Goal: Transaction & Acquisition: Subscribe to service/newsletter

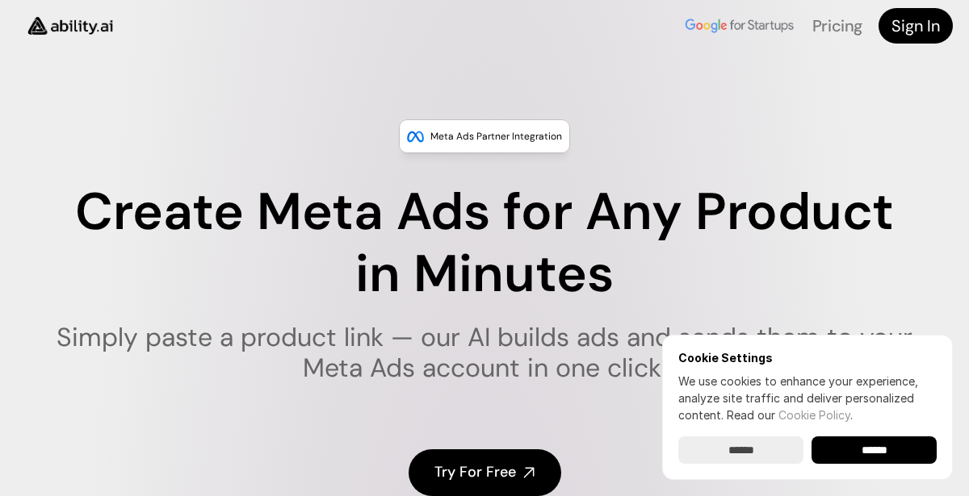
click at [534, 407] on div "Create Meta Ads for Any Product in Minutes Simply paste a product link — our AI…" at bounding box center [484, 355] width 867 height 346
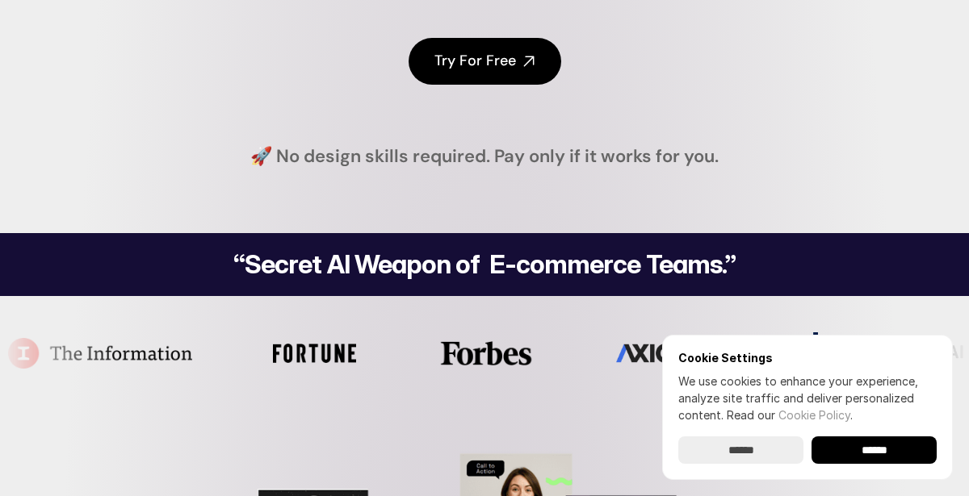
scroll to position [420, 0]
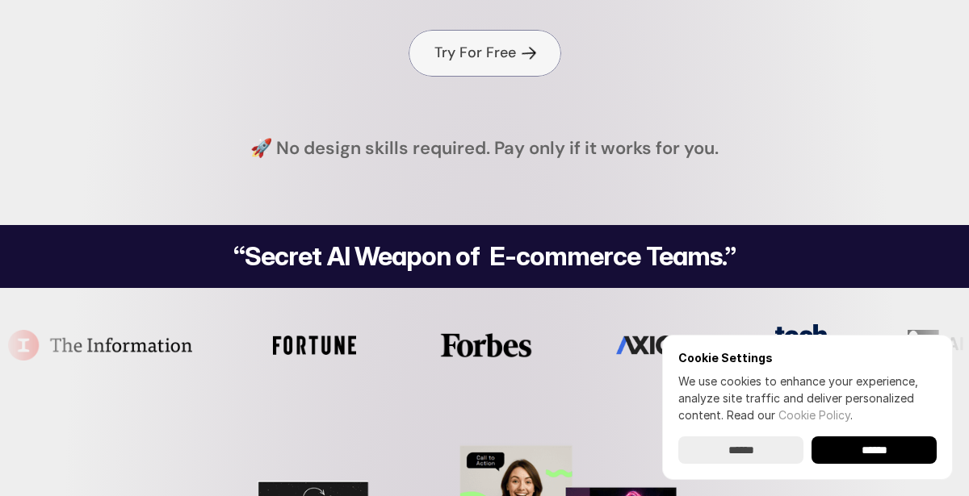
click at [473, 67] on link "Try For Free" at bounding box center [484, 53] width 153 height 46
